Goal: Task Accomplishment & Management: Use online tool/utility

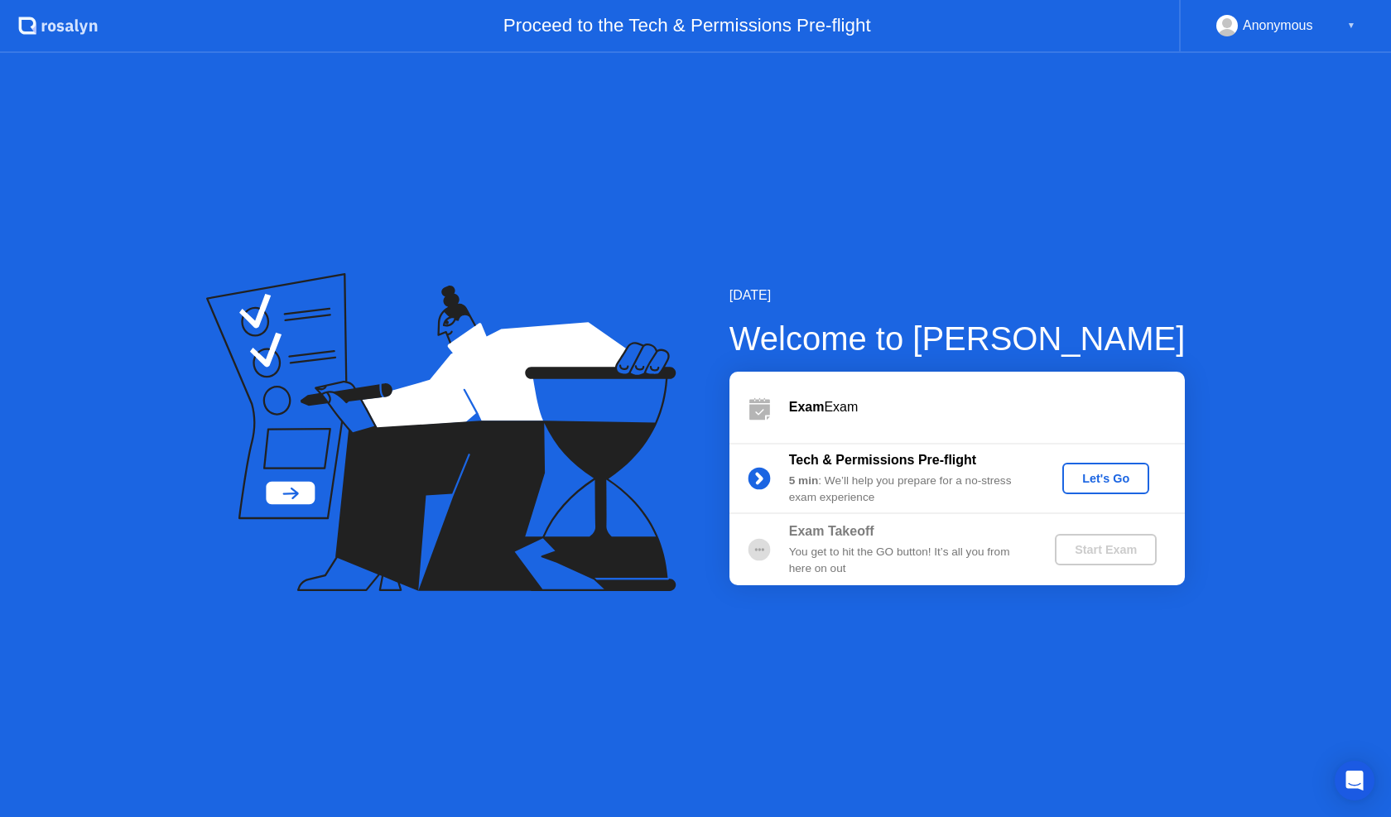
click at [1094, 482] on div "Let's Go" at bounding box center [1106, 478] width 74 height 13
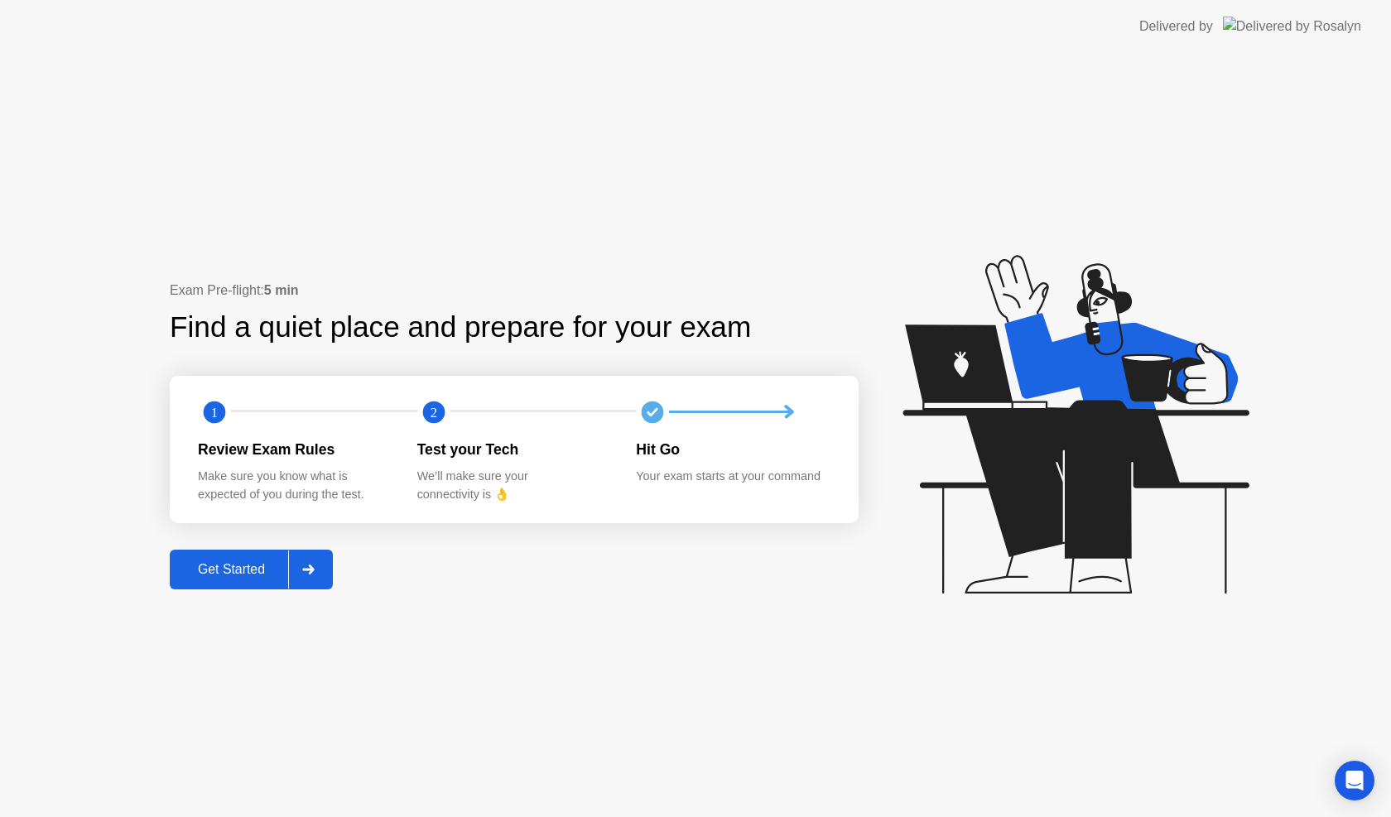
click at [236, 570] on div "Get Started" at bounding box center [231, 569] width 113 height 15
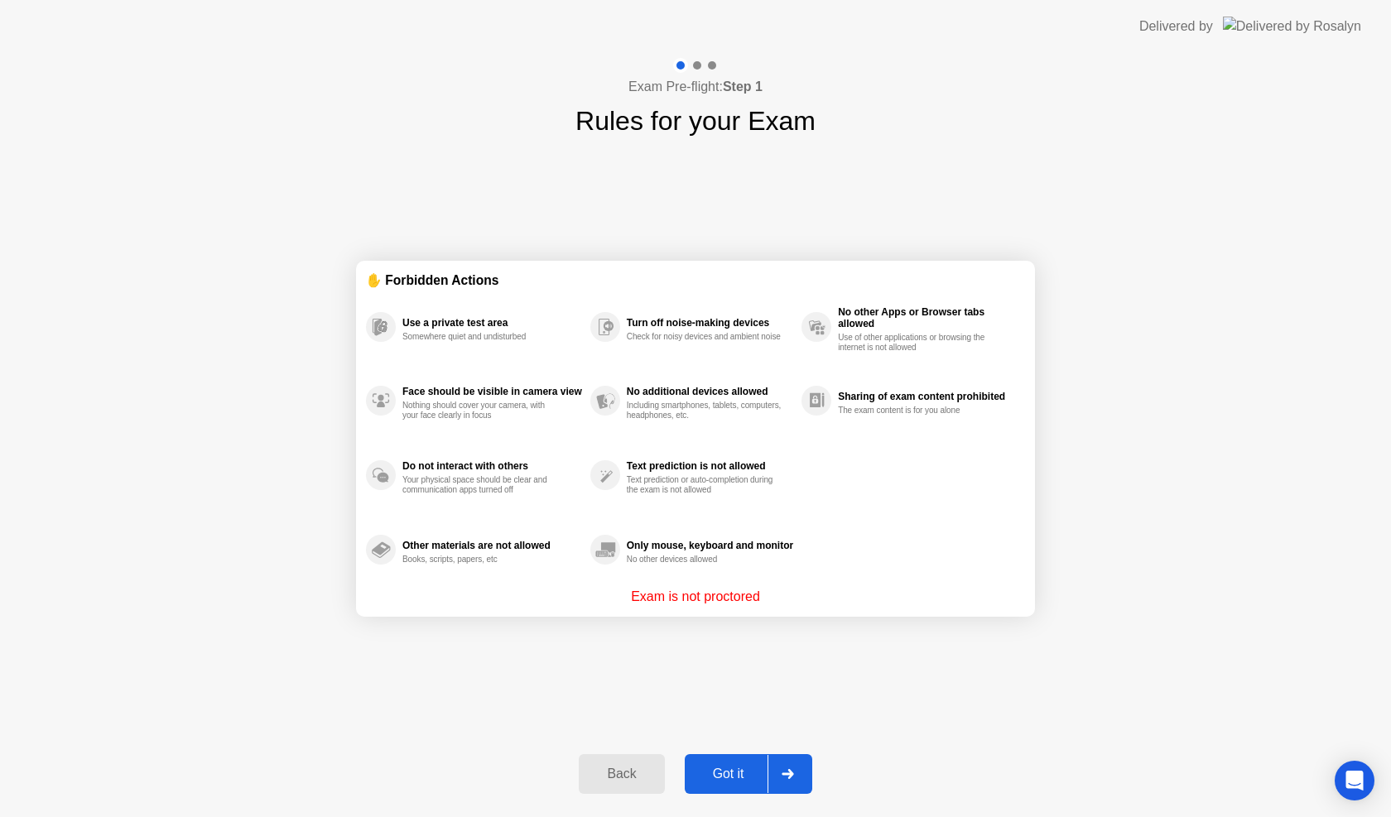
click at [745, 769] on div "Got it" at bounding box center [729, 774] width 78 height 15
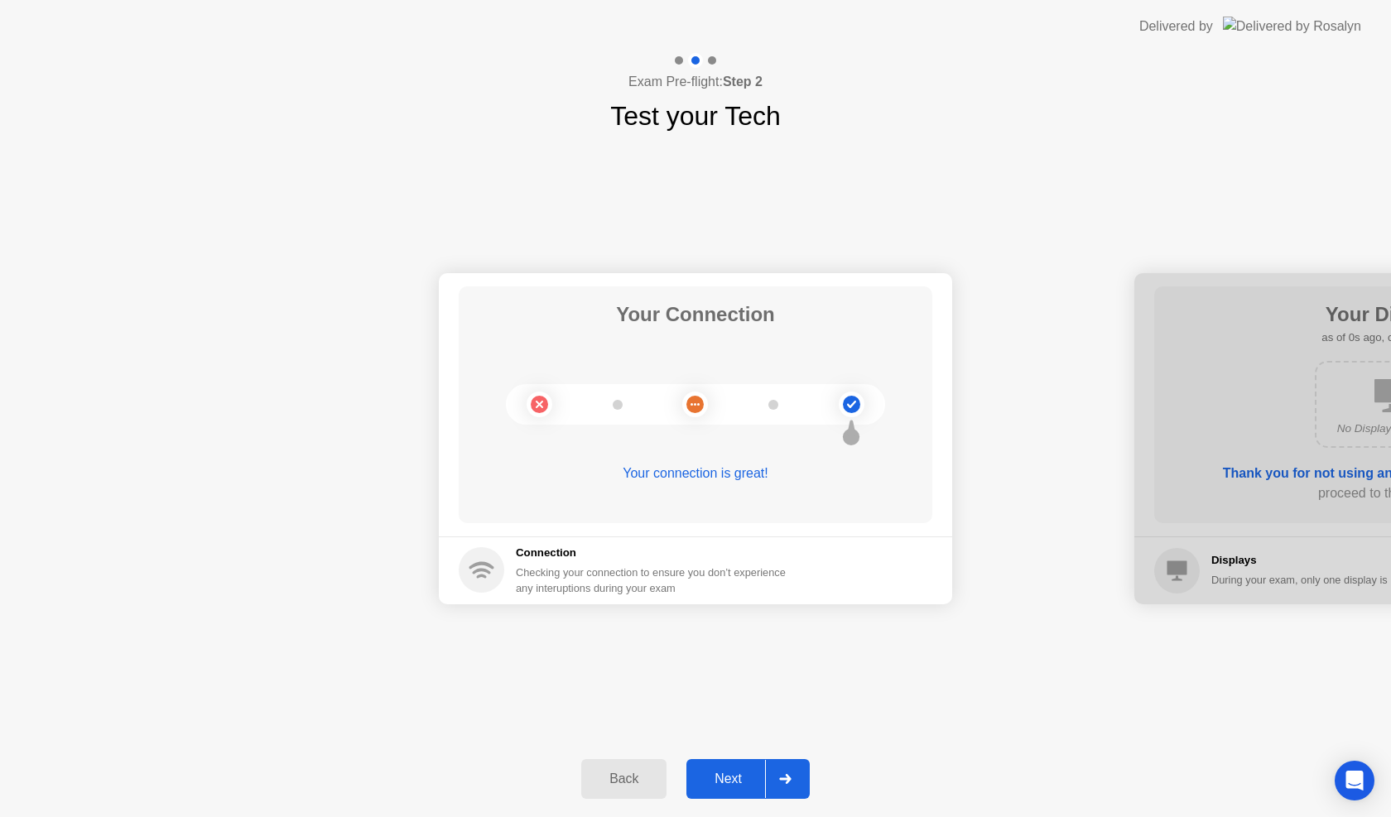
click at [728, 781] on div "Next" at bounding box center [728, 779] width 74 height 15
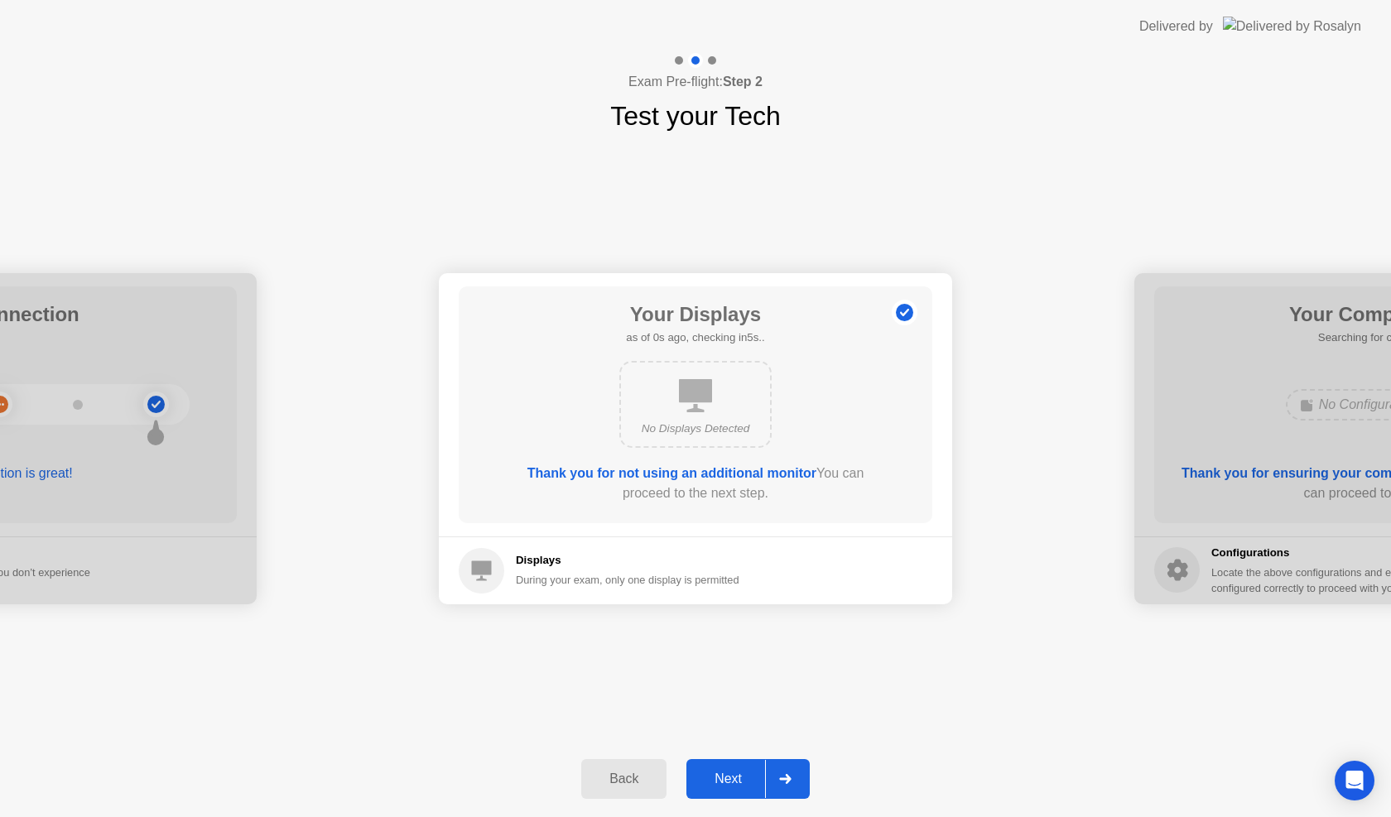
click at [728, 781] on div "Next" at bounding box center [728, 779] width 74 height 15
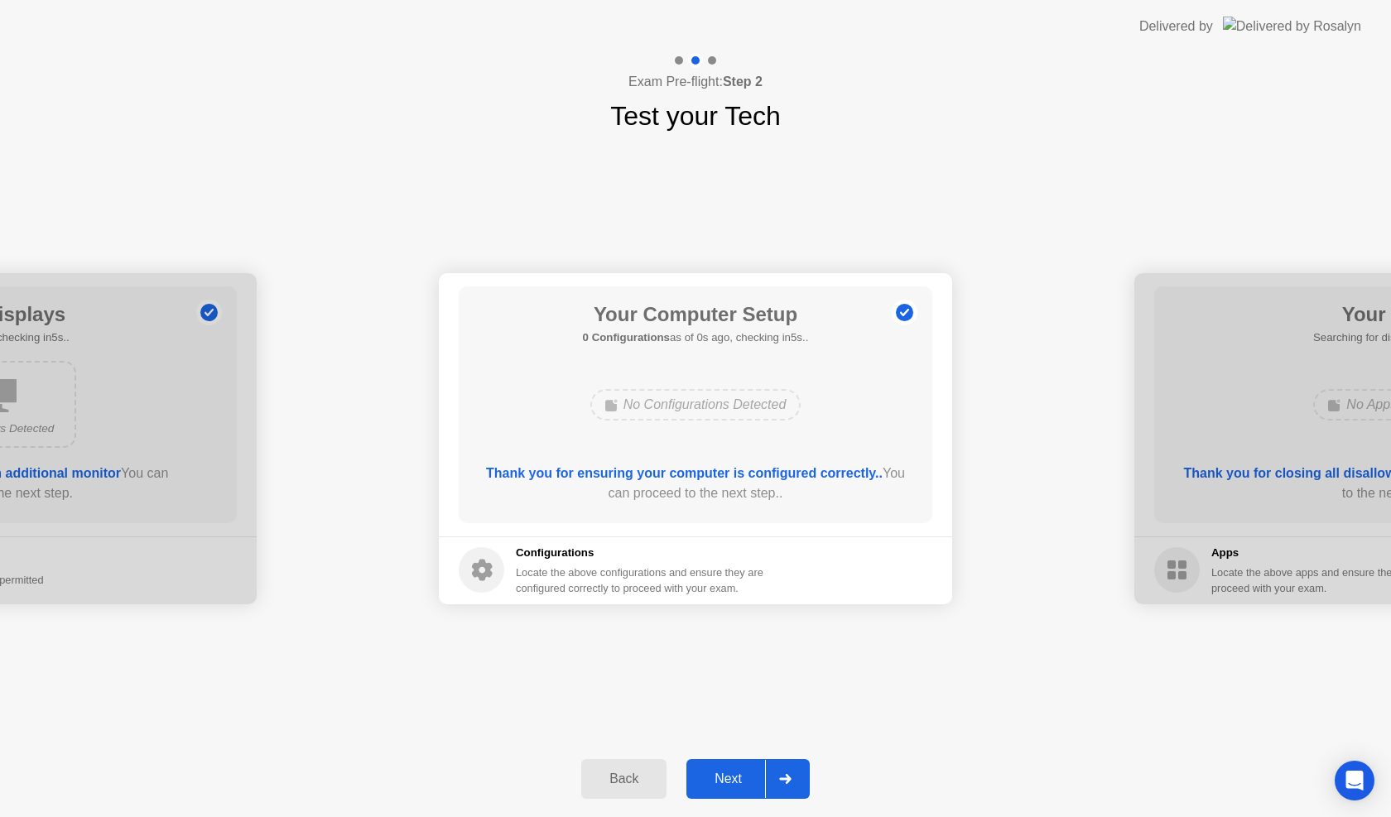
click at [728, 781] on div "Next" at bounding box center [728, 779] width 74 height 15
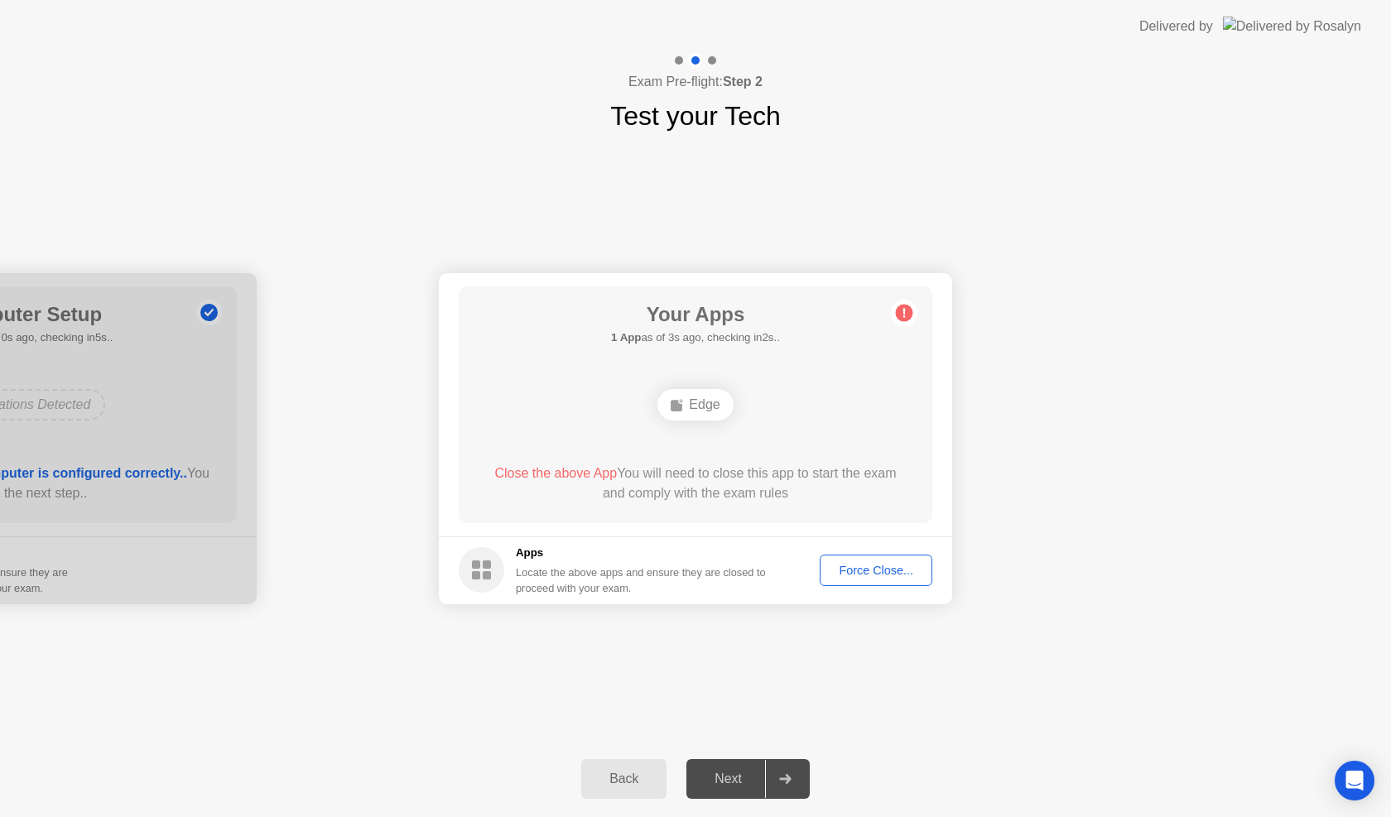
click at [853, 572] on div "Force Close..." at bounding box center [875, 570] width 101 height 13
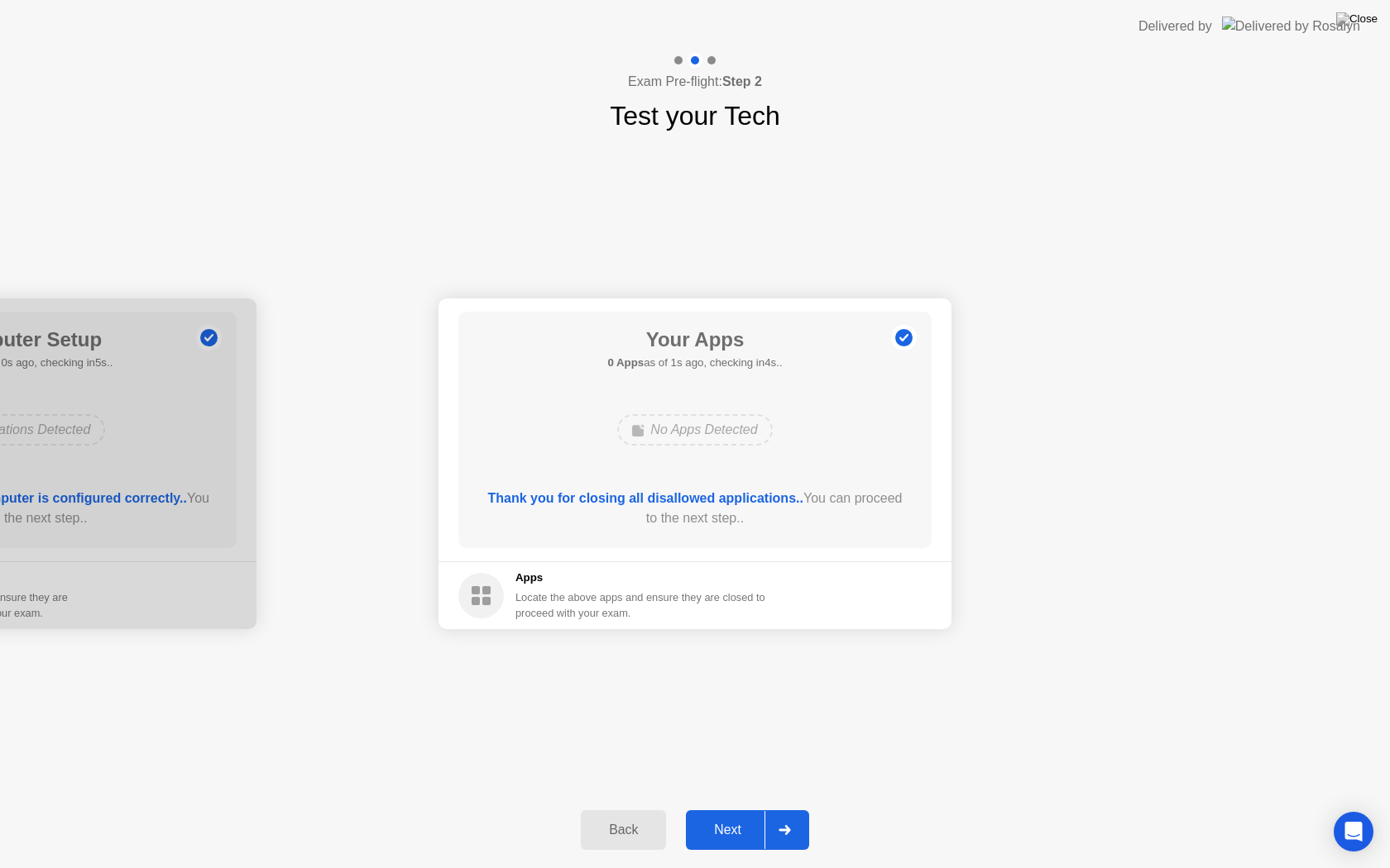
click at [751, 815] on div "Next" at bounding box center [727, 830] width 74 height 15
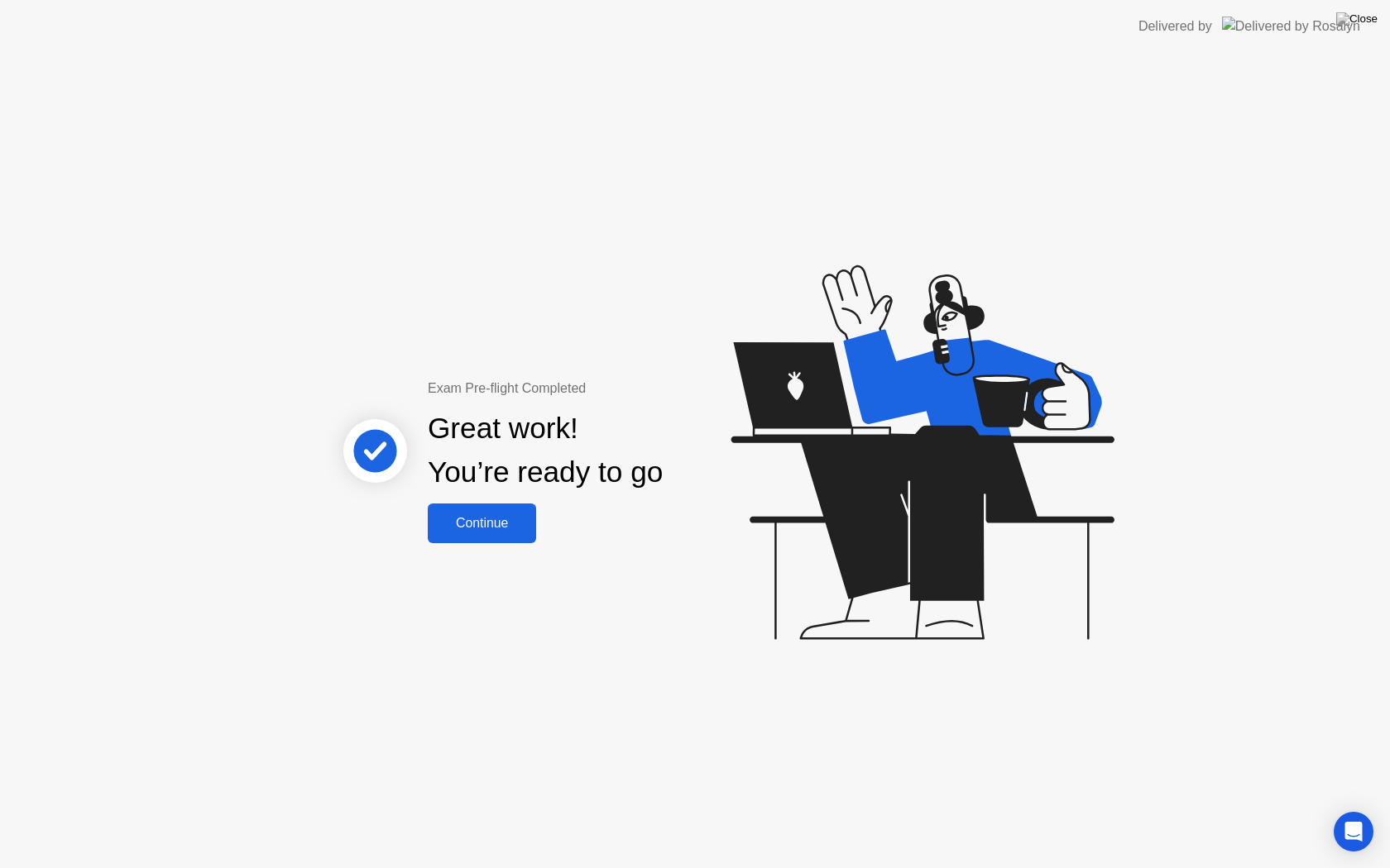
click at [492, 525] on div "Continue" at bounding box center [482, 523] width 99 height 15
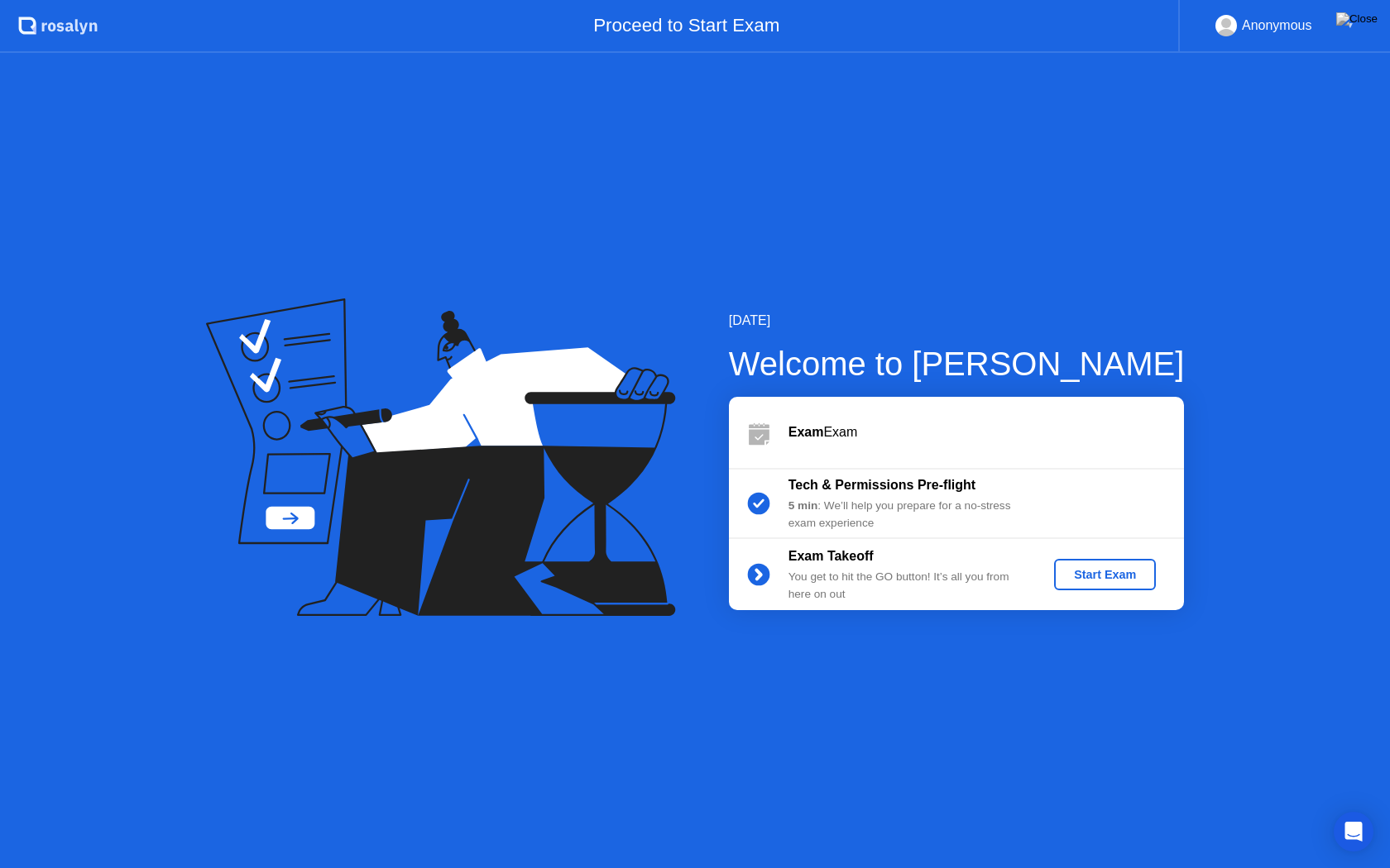
click at [1090, 578] on div "Start Exam" at bounding box center [1104, 574] width 89 height 13
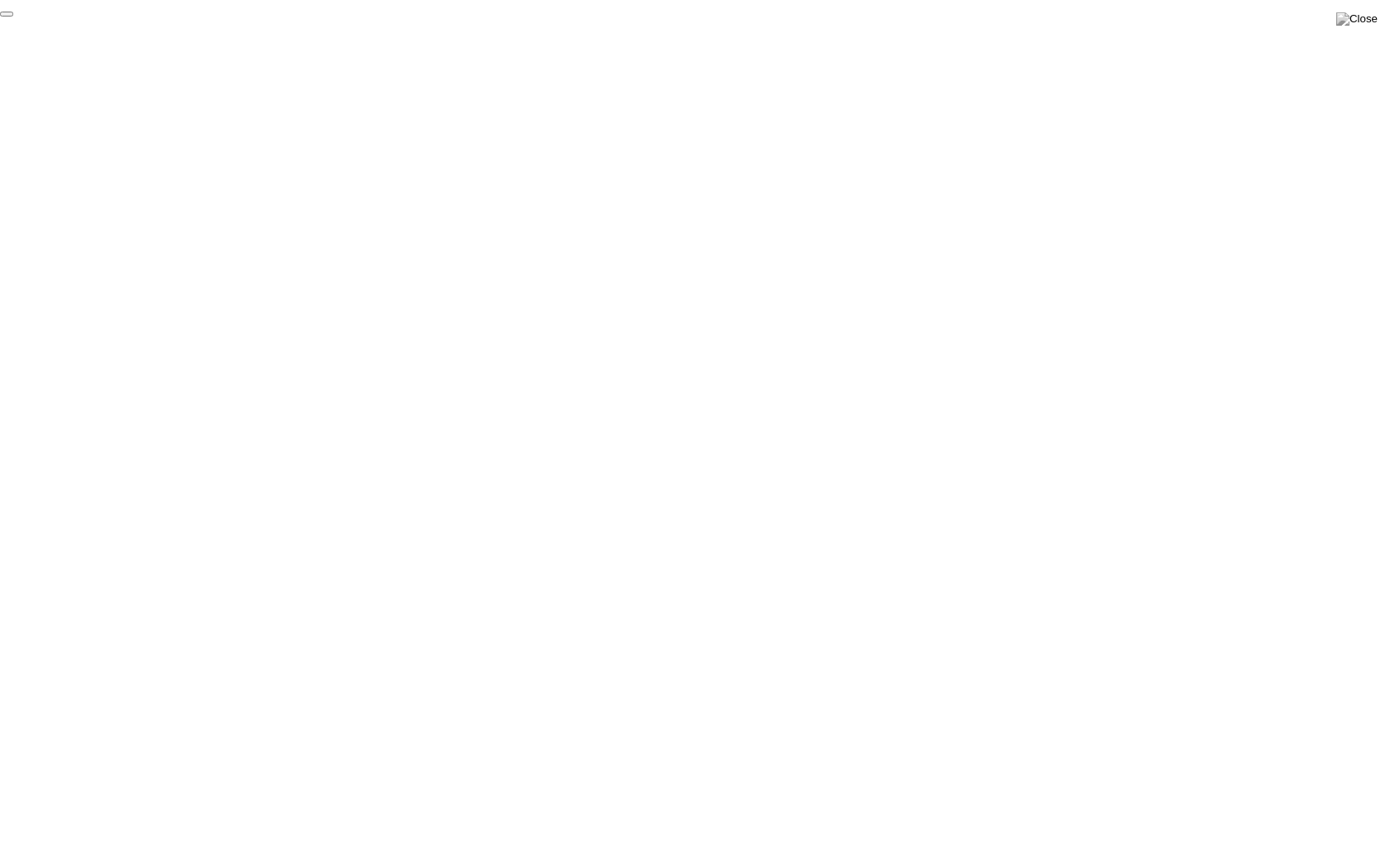
click div "End Proctoring Session"
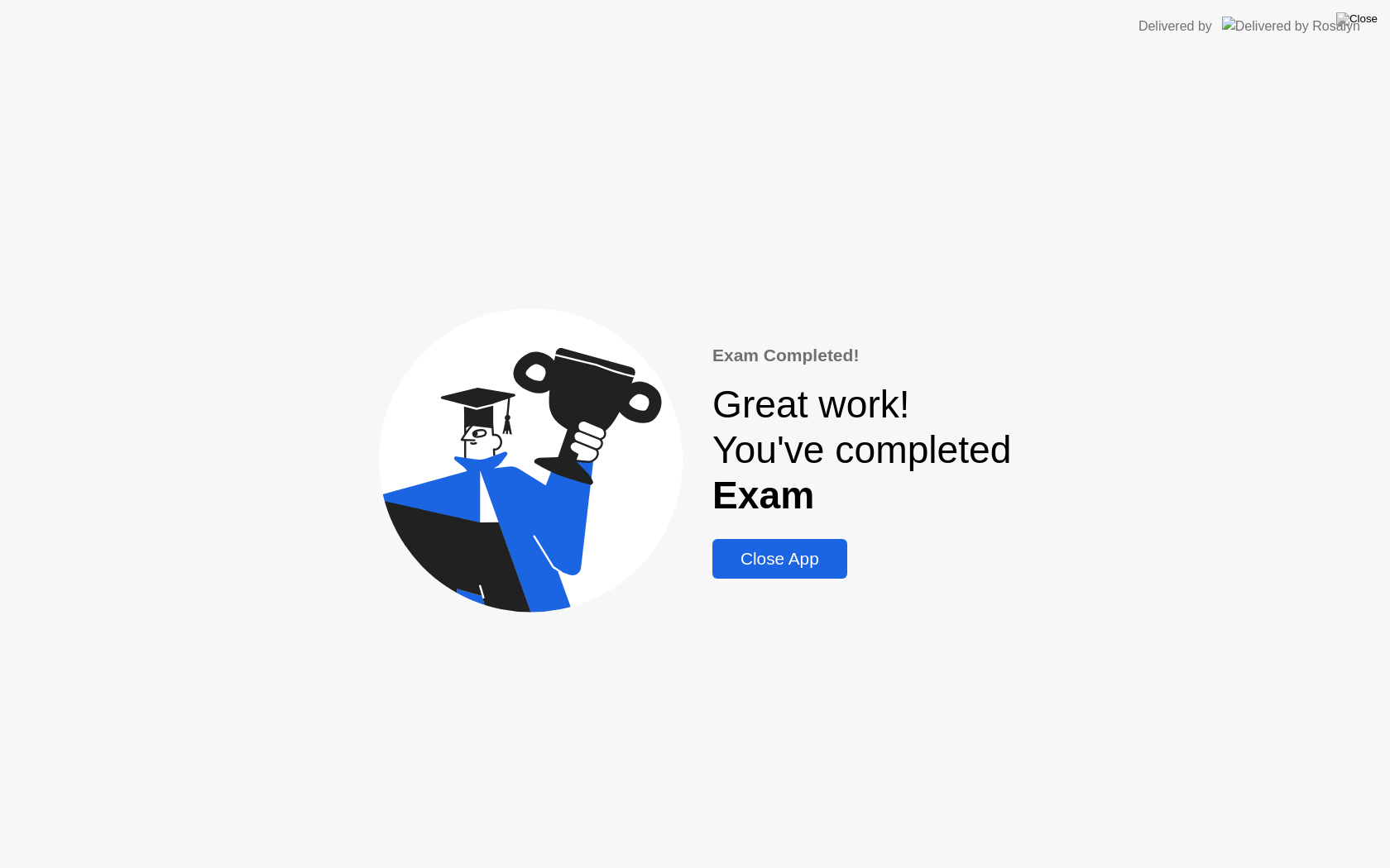
click at [786, 557] on div "Close App" at bounding box center [779, 559] width 125 height 20
